Goal: Communication & Community: Answer question/provide support

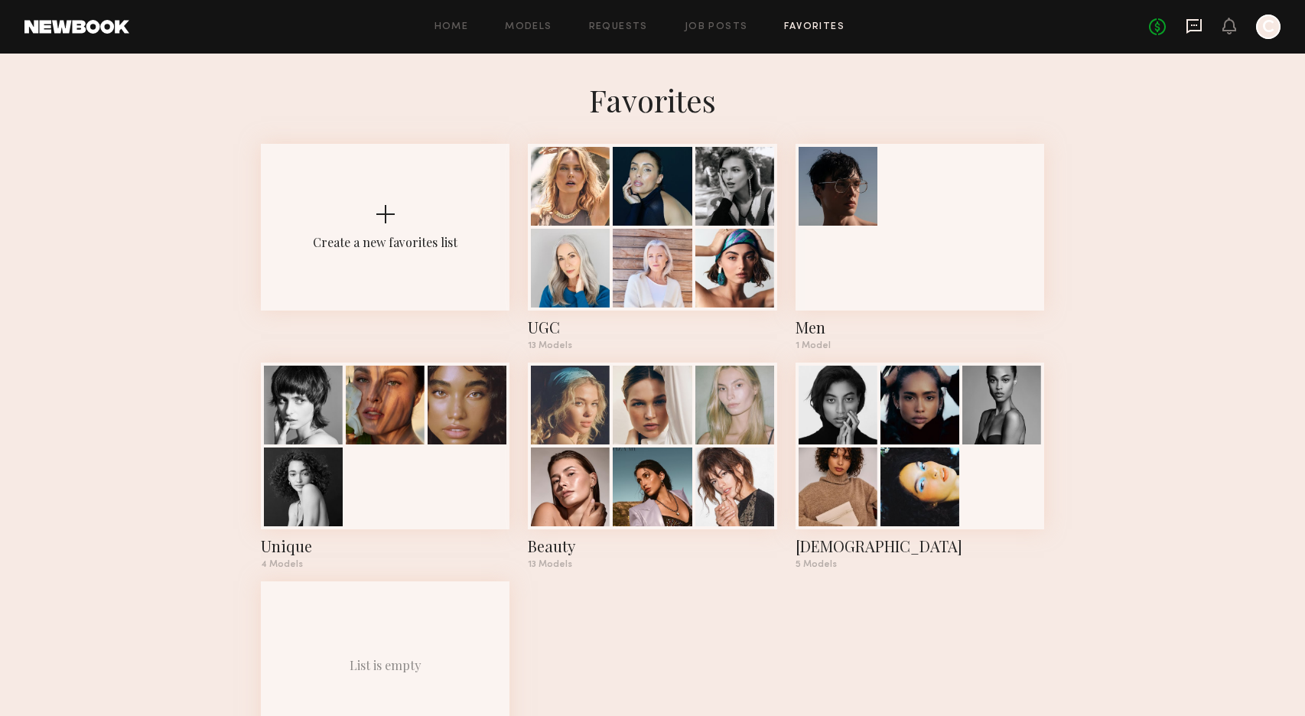
click at [1191, 22] on icon at bounding box center [1193, 26] width 17 height 17
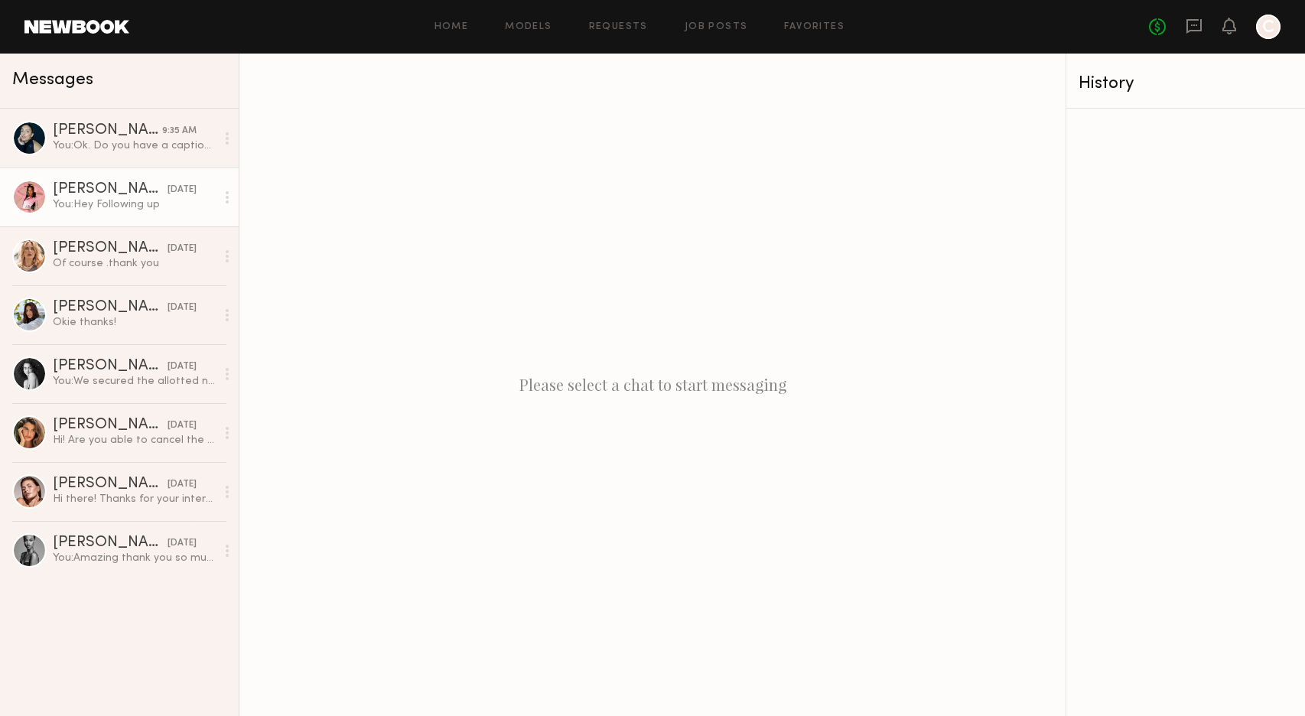
click at [128, 183] on div "[PERSON_NAME]" at bounding box center [110, 189] width 115 height 15
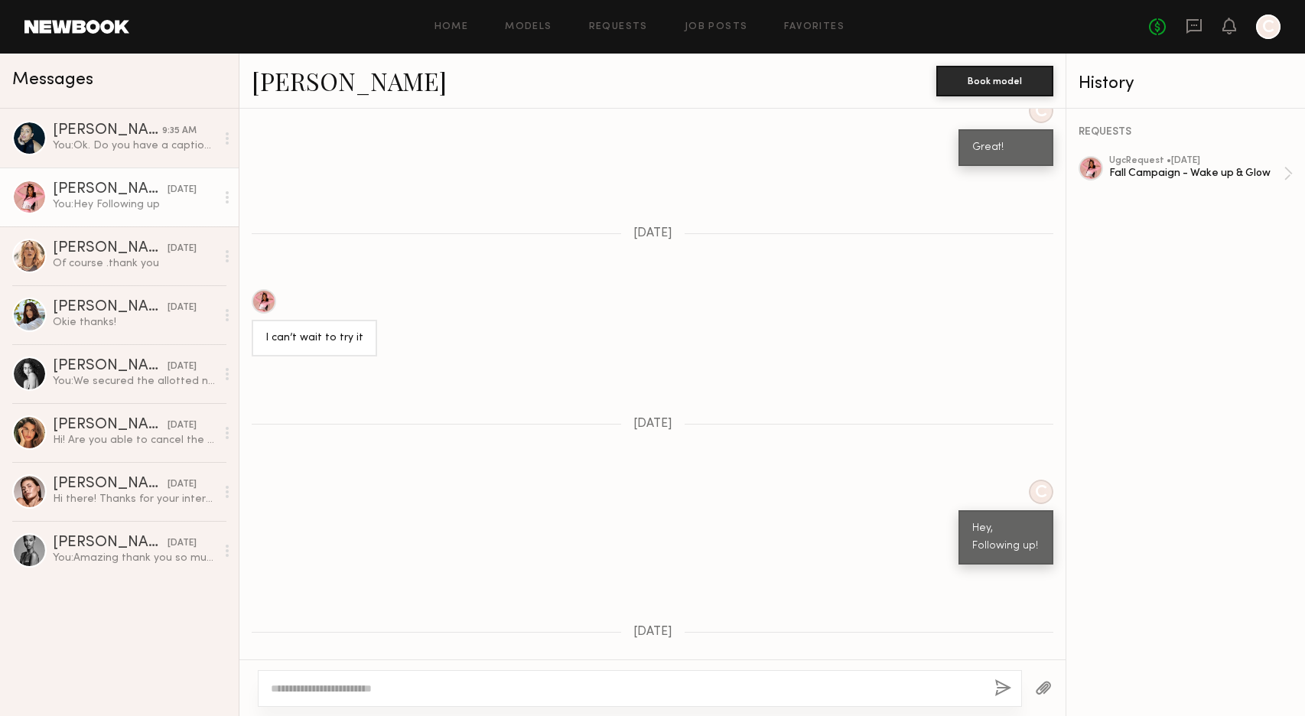
scroll to position [1425, 0]
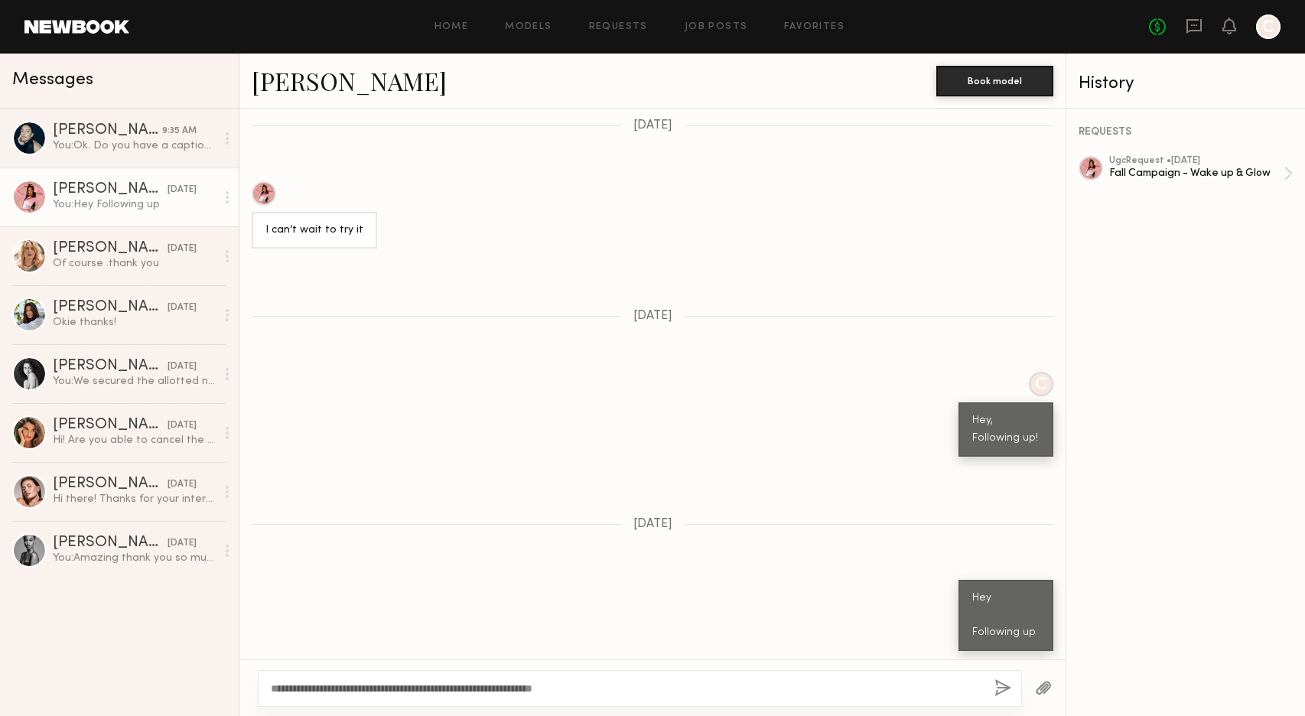
type textarea "**********"
click at [263, 187] on div at bounding box center [264, 193] width 24 height 24
click at [703, 680] on div "**********" at bounding box center [640, 688] width 764 height 37
click at [623, 685] on textarea "**********" at bounding box center [626, 688] width 711 height 15
click at [1002, 685] on button "button" at bounding box center [1002, 688] width 17 height 19
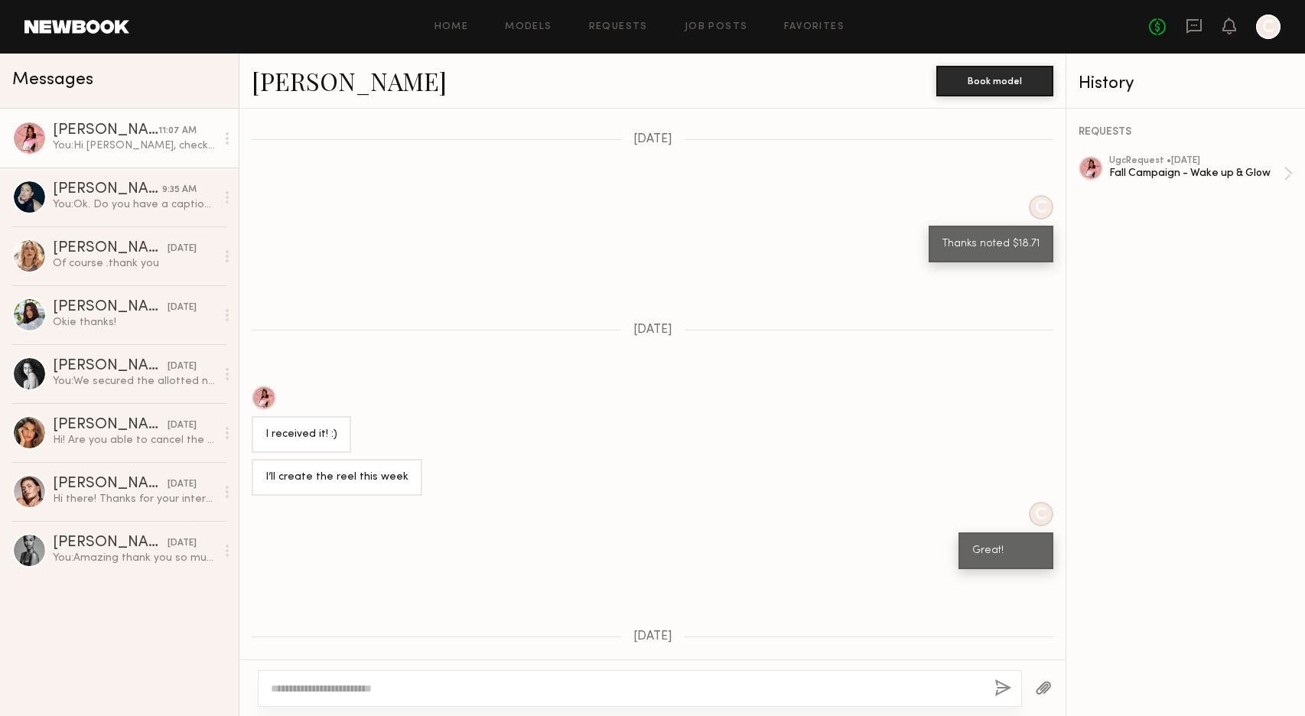
scroll to position [908, 0]
click at [1132, 166] on div "Fall Campaign - Wake up & Glow" at bounding box center [1196, 173] width 174 height 15
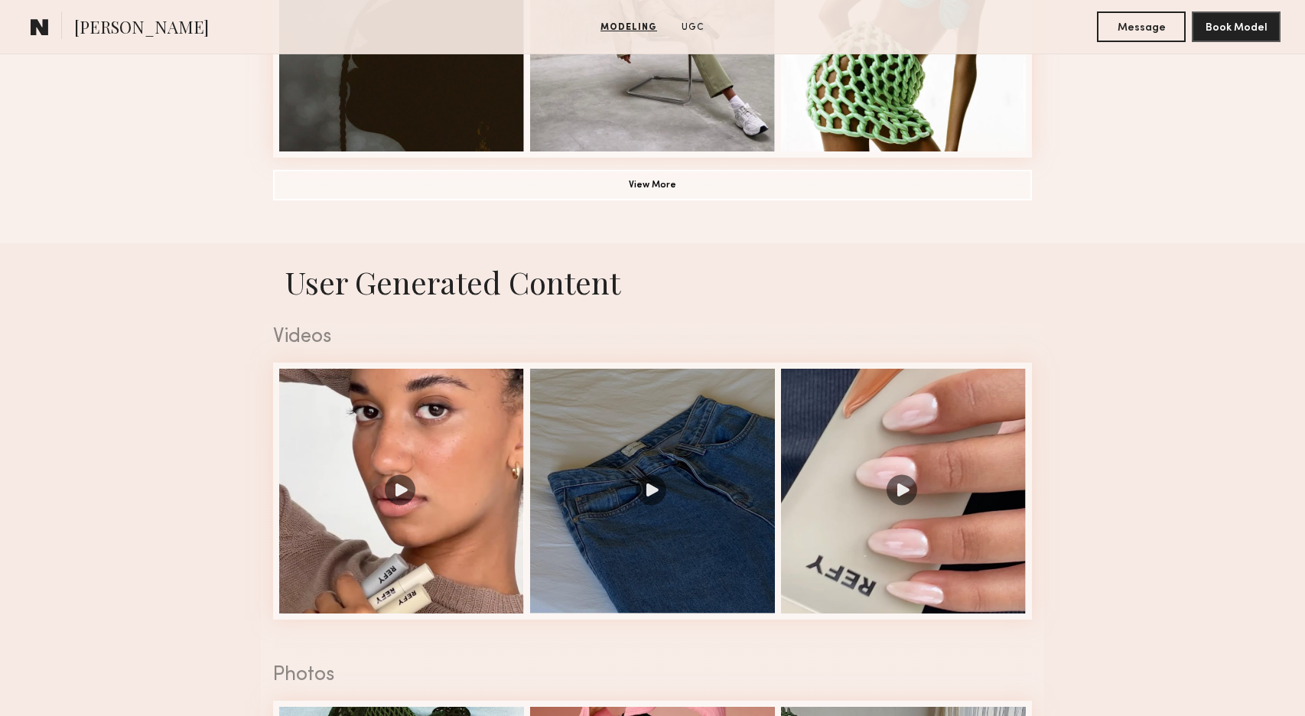
scroll to position [1367, 0]
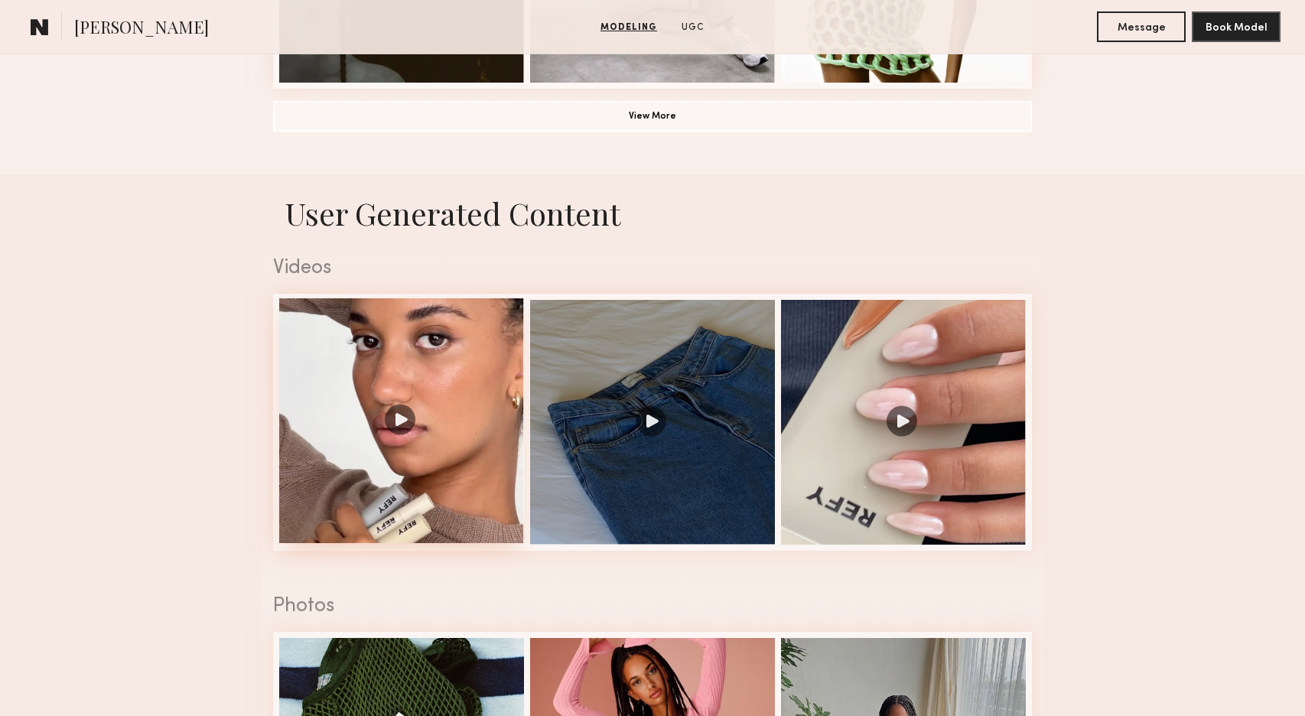
click at [411, 500] on div at bounding box center [401, 420] width 245 height 245
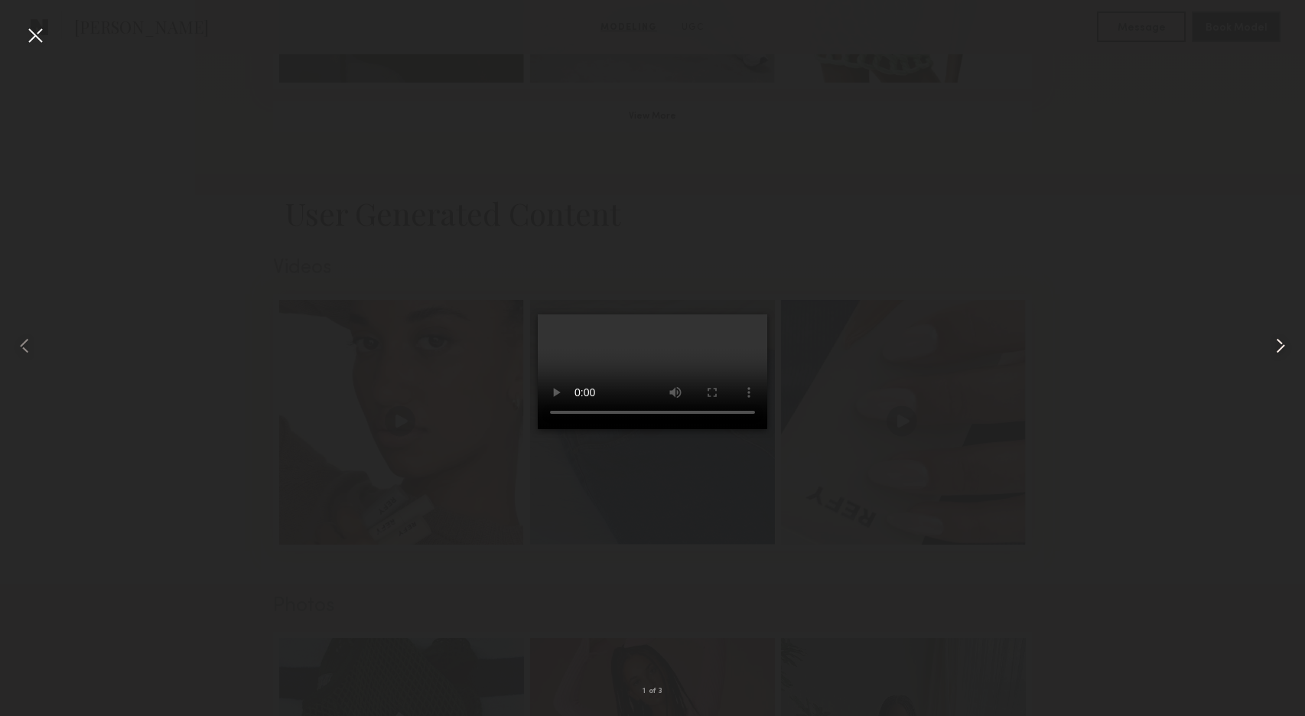
click at [1282, 346] on common-icon at bounding box center [1280, 345] width 24 height 24
click at [38, 35] on div at bounding box center [35, 35] width 24 height 24
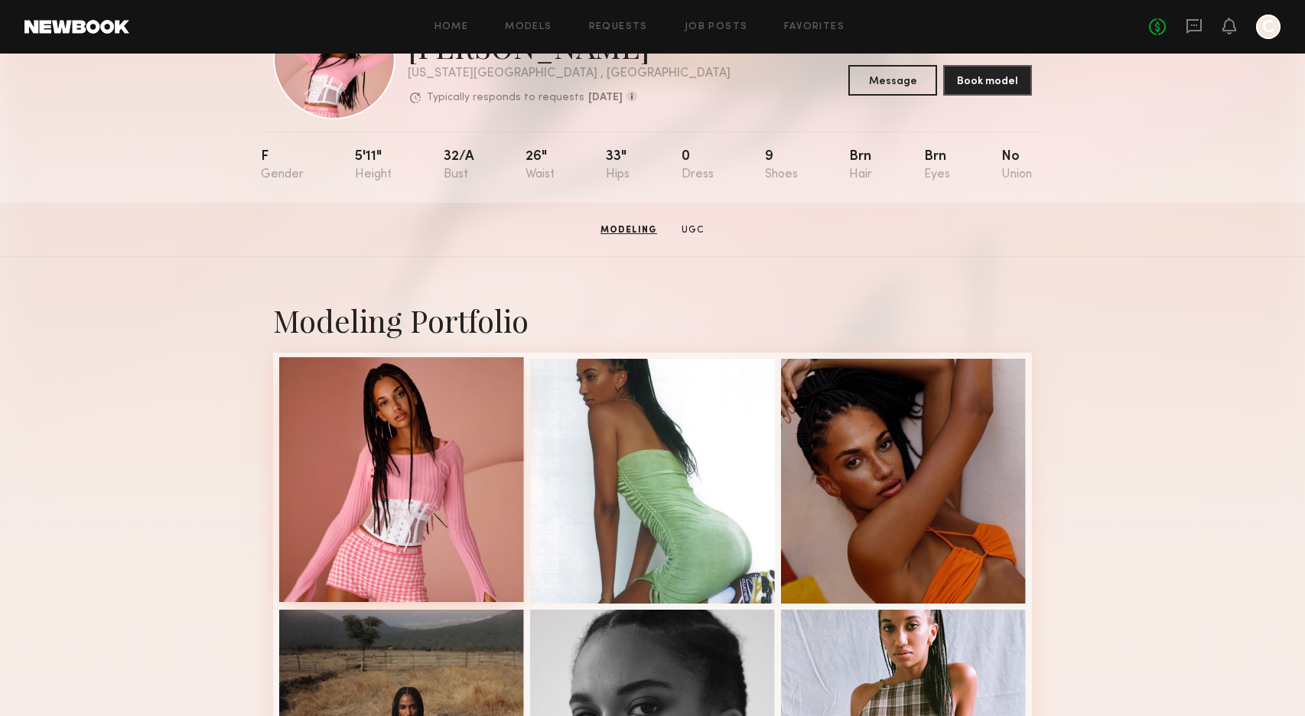
scroll to position [0, 0]
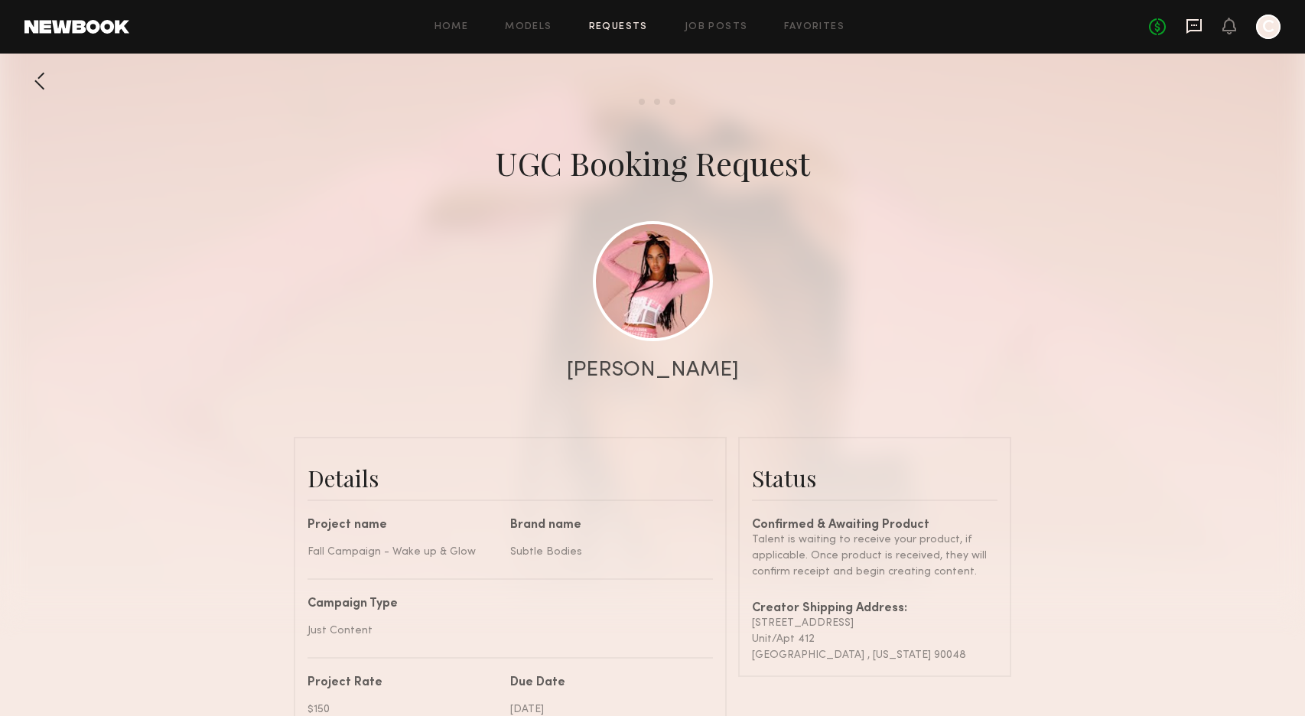
click at [1194, 25] on icon at bounding box center [1194, 25] width 6 height 2
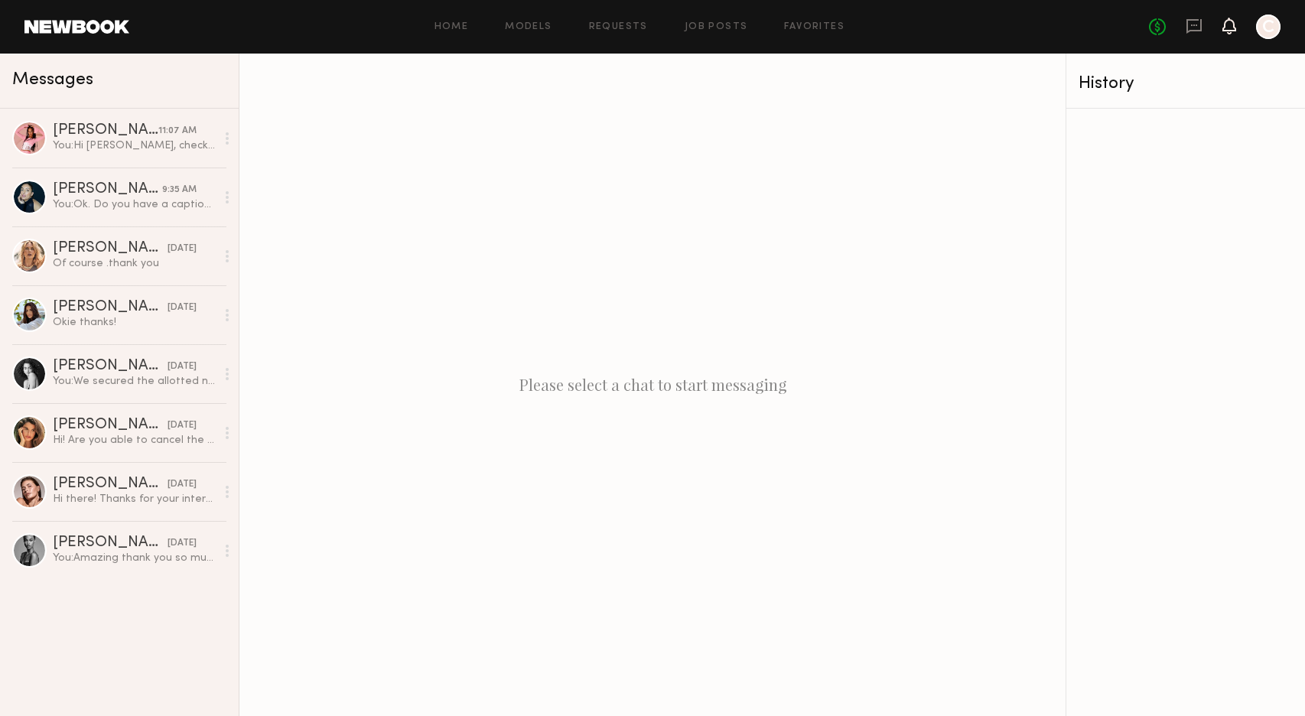
click at [1230, 30] on icon at bounding box center [1229, 25] width 12 height 11
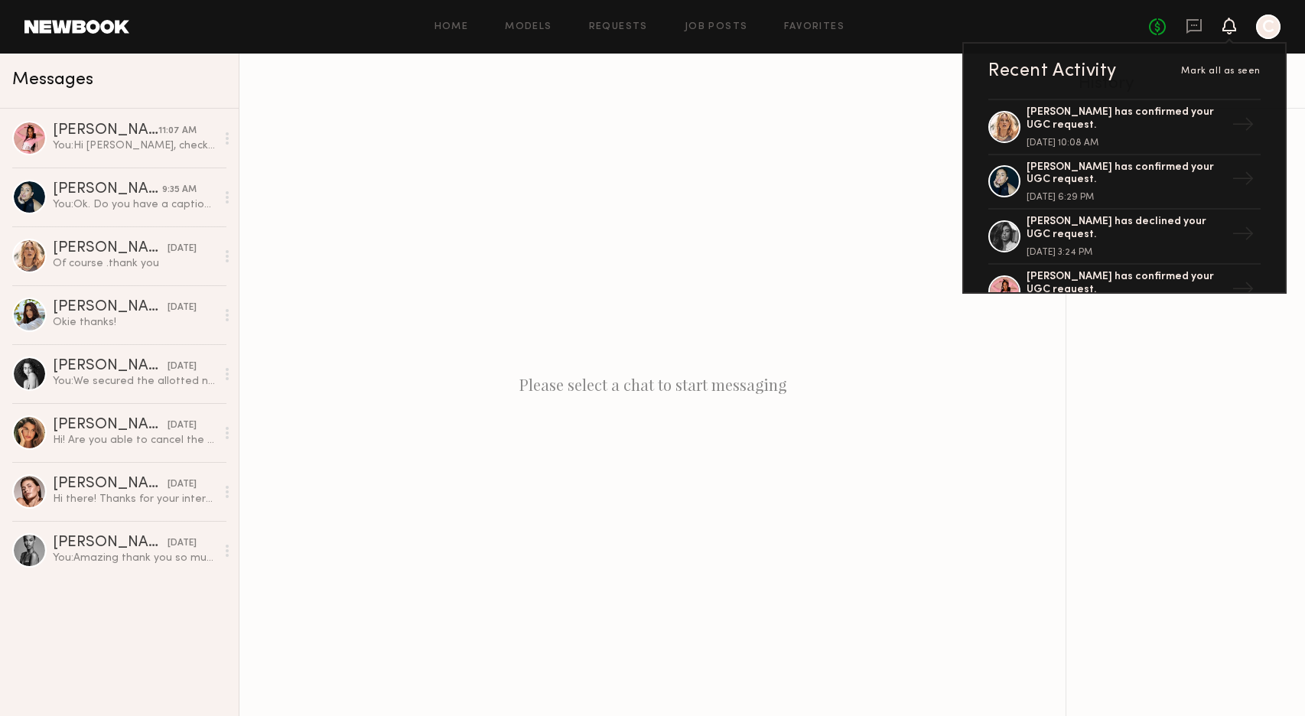
click at [1173, 415] on div at bounding box center [1185, 412] width 239 height 607
